Goal: Information Seeking & Learning: Learn about a topic

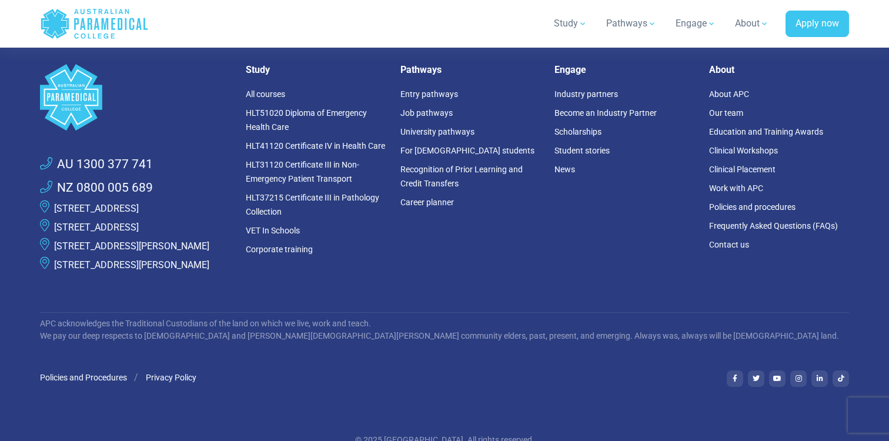
scroll to position [2237, 0]
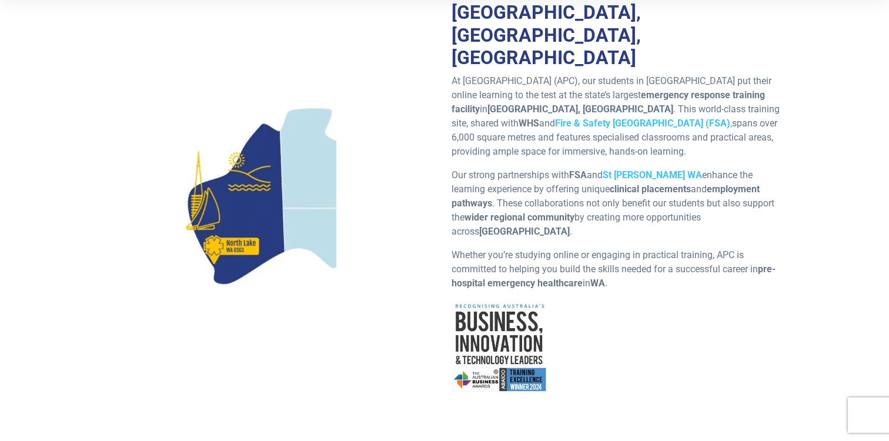
scroll to position [325, 0]
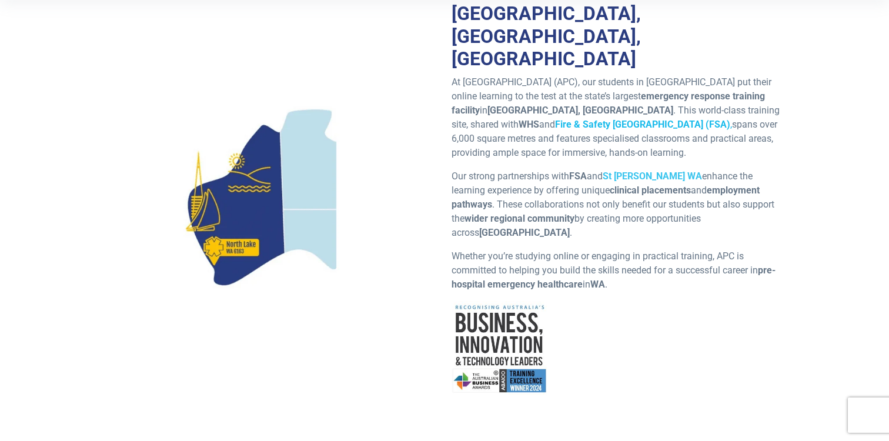
click at [555, 119] on strong "Fire & Safety Australia (FSA)" at bounding box center [642, 124] width 175 height 11
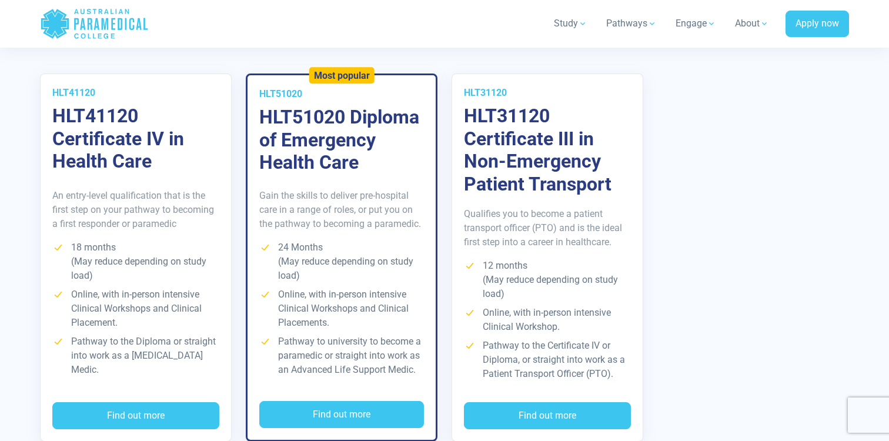
scroll to position [2105, 0]
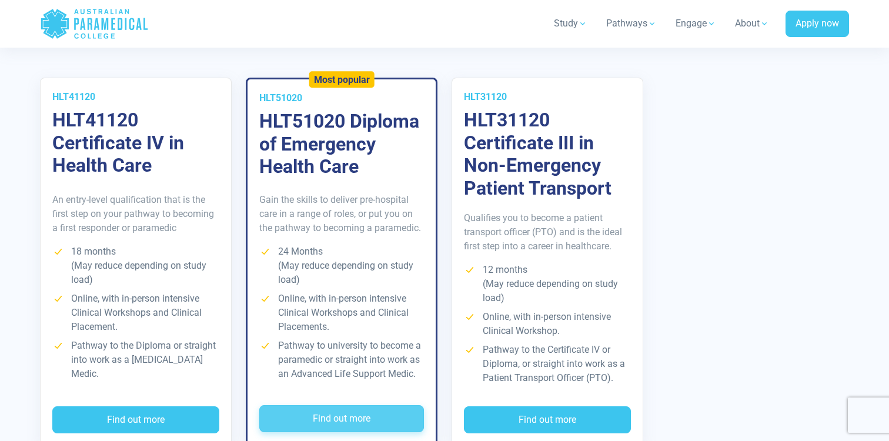
click at [331, 405] on button "Find out more" at bounding box center [341, 418] width 165 height 27
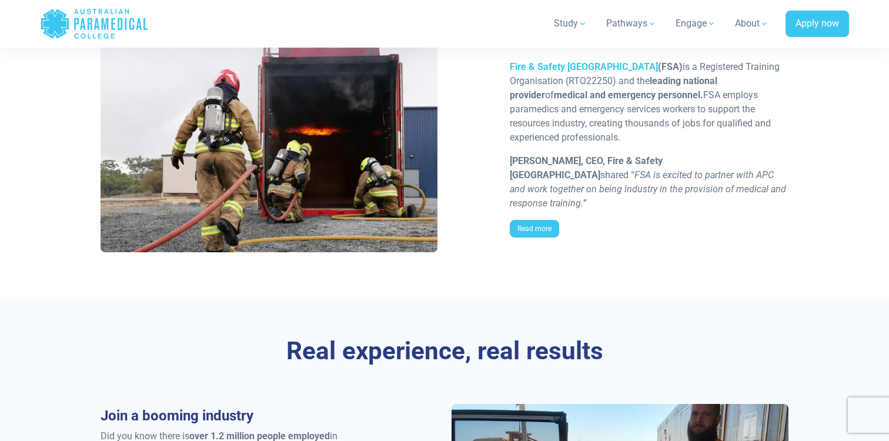
scroll to position [981, 0]
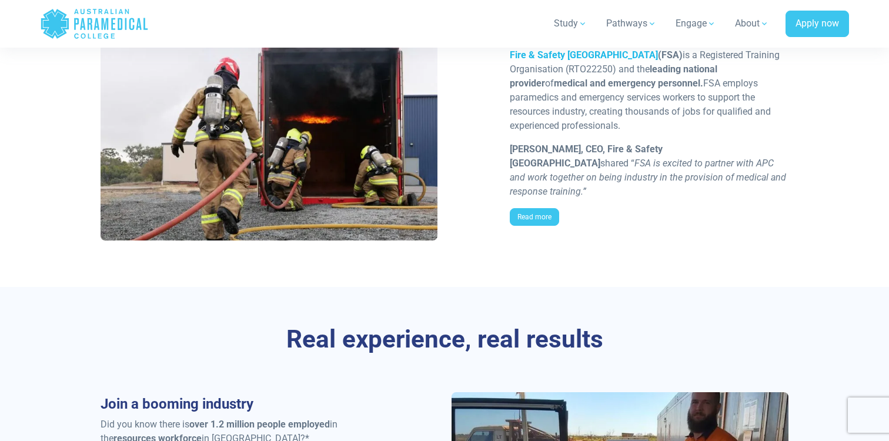
click at [556, 61] on link "Fire & Safety [GEOGRAPHIC_DATA]" at bounding box center [584, 54] width 148 height 11
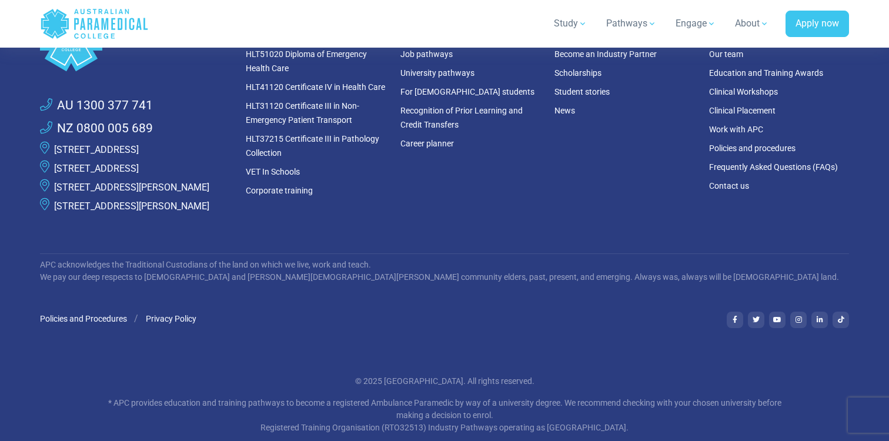
scroll to position [2594, 0]
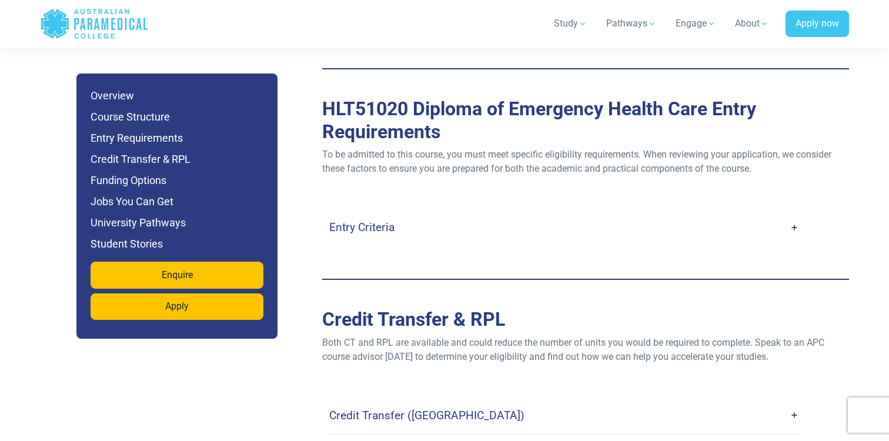
scroll to position [3195, 0]
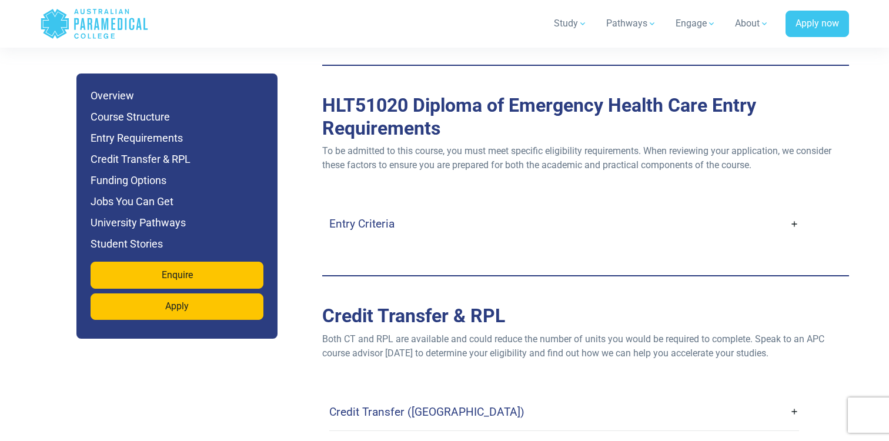
click at [371, 217] on h4 "Entry Criteria" at bounding box center [361, 224] width 65 height 14
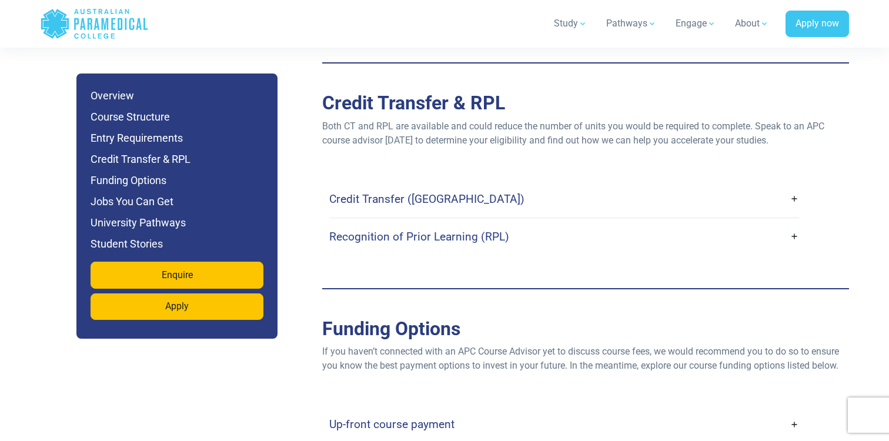
scroll to position [3867, 0]
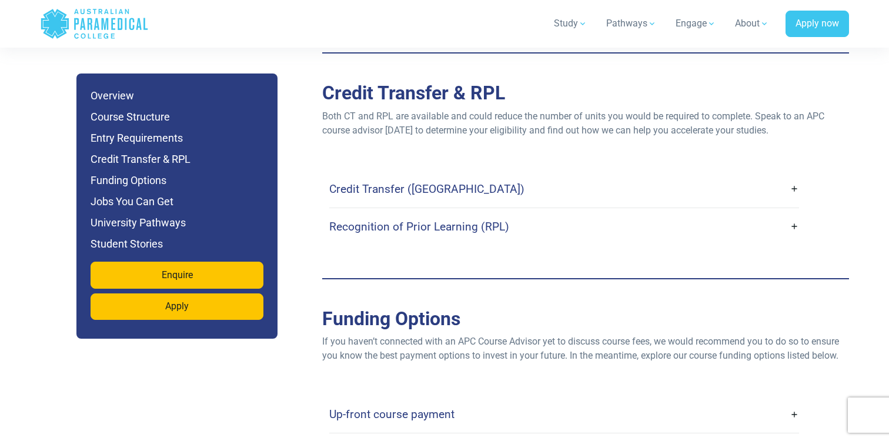
click at [359, 182] on h4 "Credit Transfer (CT)" at bounding box center [426, 189] width 195 height 14
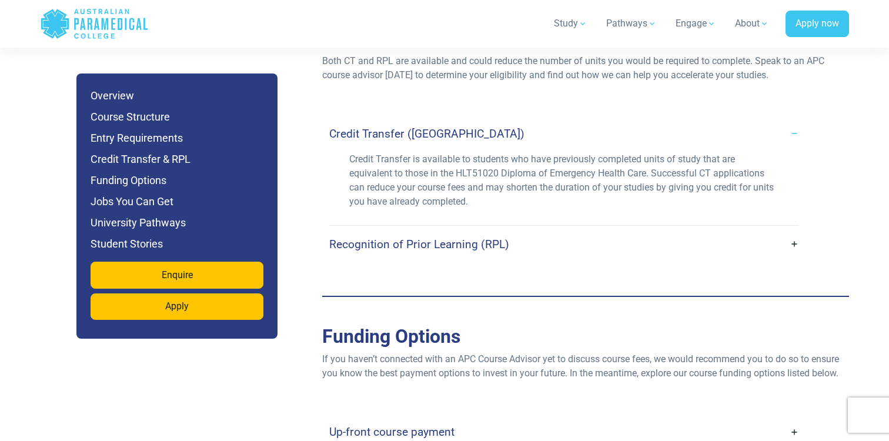
scroll to position [3927, 0]
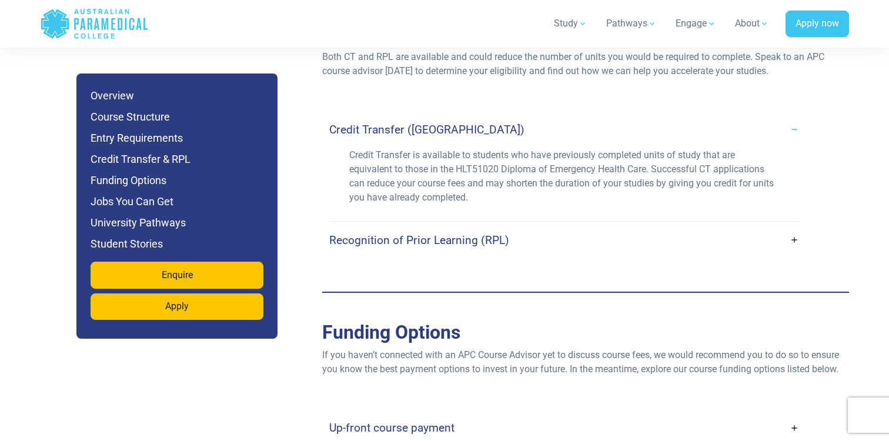
click at [359, 226] on link "Recognition of Prior Learning (RPL)" at bounding box center [564, 240] width 470 height 28
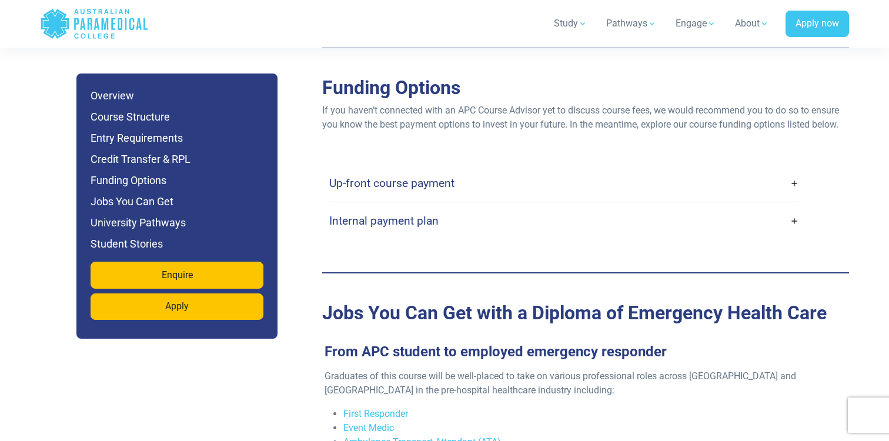
scroll to position [4258, 0]
click at [381, 177] on h4 "Up-front course payment" at bounding box center [391, 184] width 125 height 14
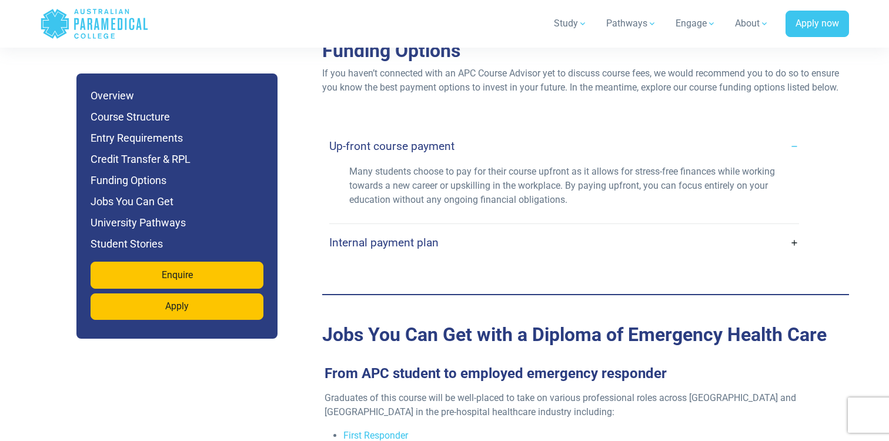
scroll to position [4338, 0]
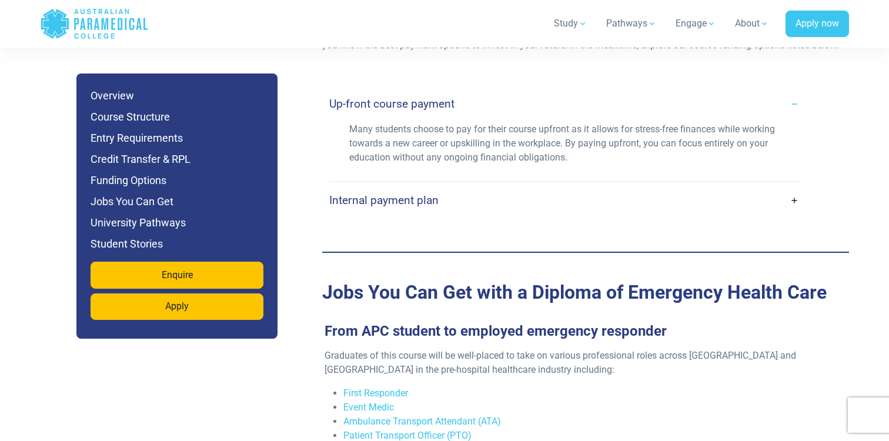
click at [351, 193] on h4 "Internal payment plan" at bounding box center [383, 200] width 109 height 14
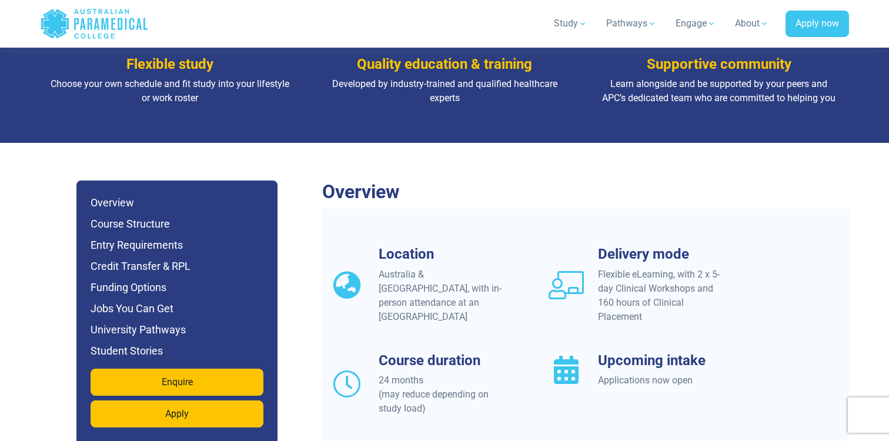
scroll to position [833, 0]
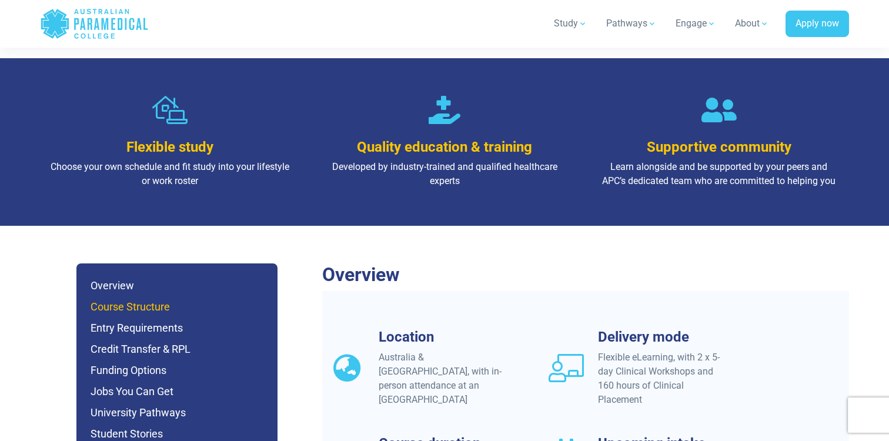
click at [152, 299] on h6 "Course Structure" at bounding box center [177, 307] width 173 height 16
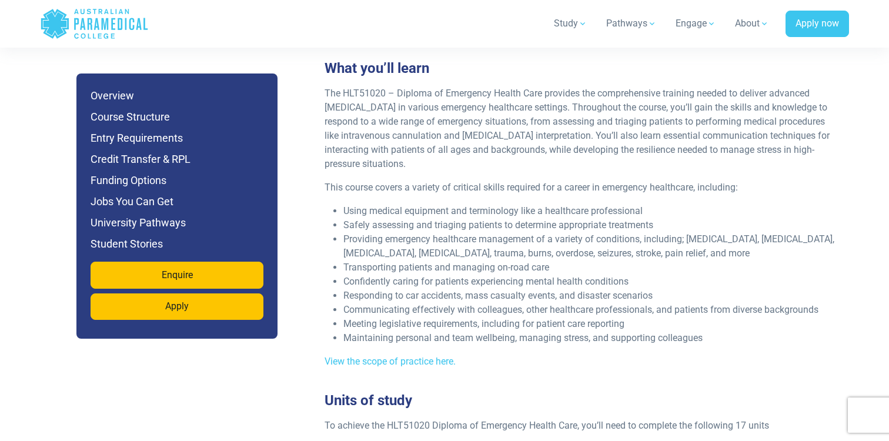
scroll to position [2227, 0]
click at [394, 355] on link "View the scope of practice here." at bounding box center [390, 360] width 131 height 11
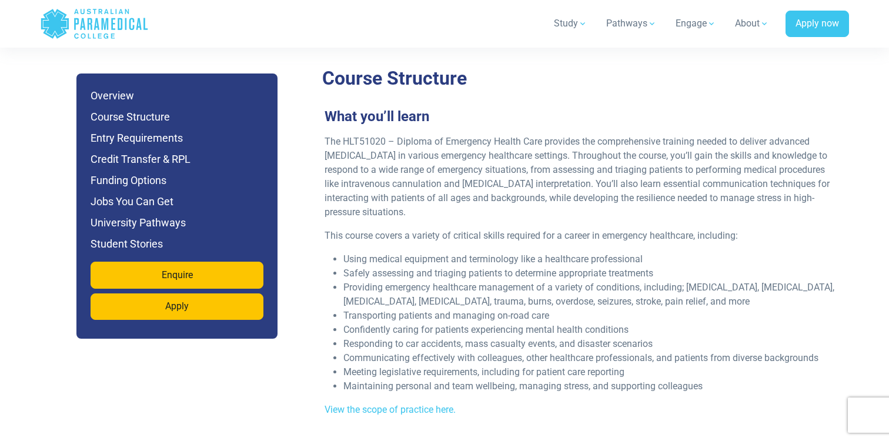
scroll to position [2176, 0]
